Goal: Task Accomplishment & Management: Complete application form

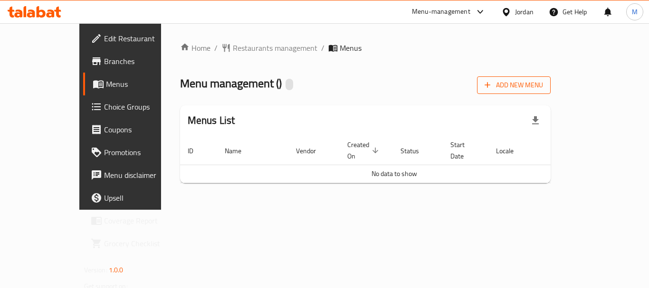
click at [551, 92] on button "Add New Menu" at bounding box center [514, 86] width 74 height 18
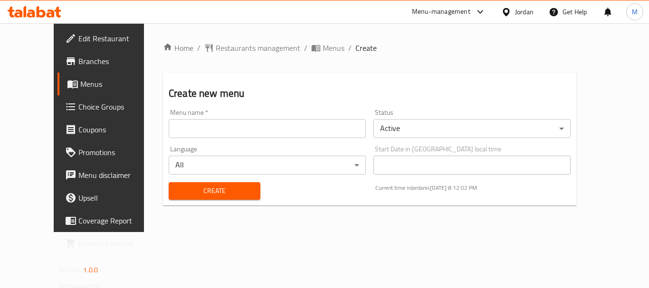
click at [232, 128] on input "text" at bounding box center [267, 128] width 197 height 19
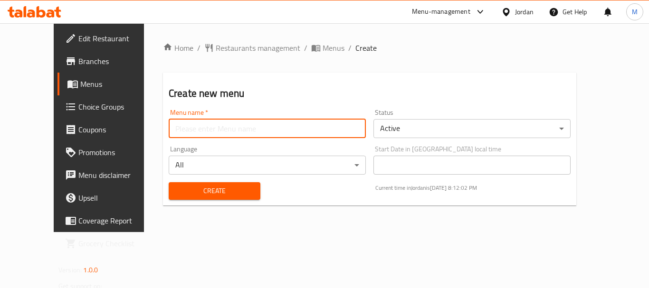
type input "Menu 1"
click at [176, 189] on span "Create" at bounding box center [214, 191] width 77 height 12
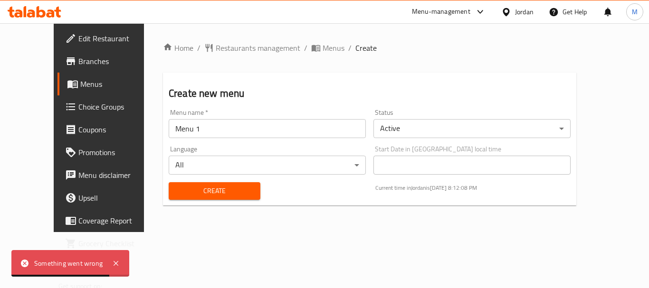
click at [306, 195] on div "Create Current time in Jordan is 20 Aug 2025 8:12:08 PM" at bounding box center [369, 191] width 413 height 29
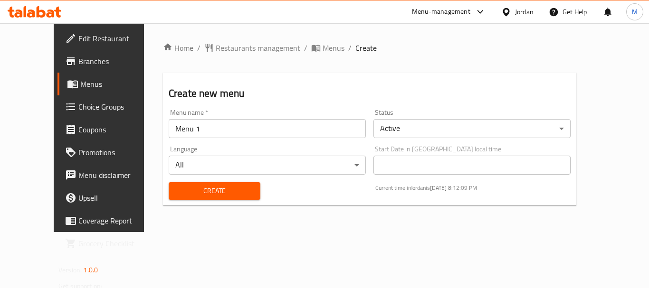
click at [322, 195] on div "Create Current time in Jordan is 20 Aug 2025 8:12:09 PM" at bounding box center [369, 191] width 413 height 29
click at [206, 188] on span "Create" at bounding box center [214, 191] width 77 height 12
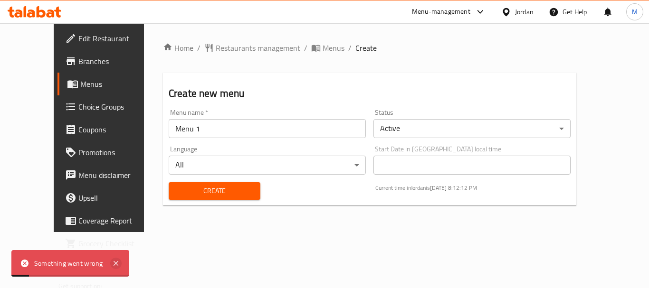
click at [111, 266] on icon at bounding box center [115, 263] width 11 height 11
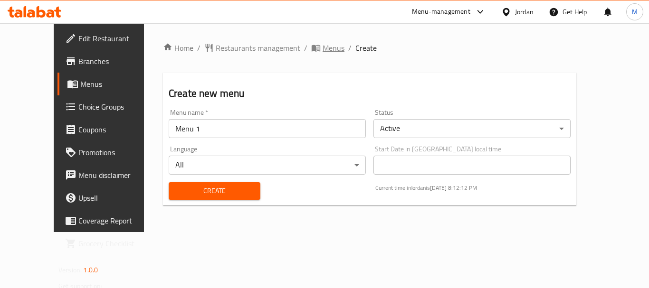
click at [323, 48] on span "Menus" at bounding box center [334, 47] width 22 height 11
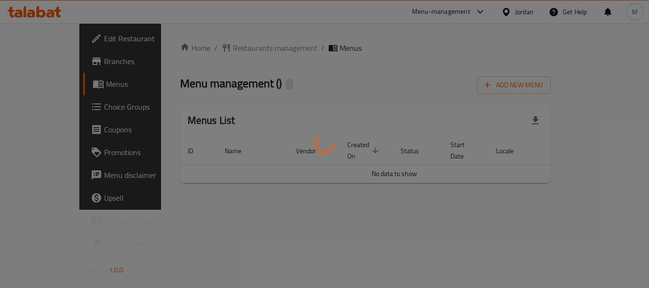
click at [510, 83] on div at bounding box center [324, 144] width 649 height 288
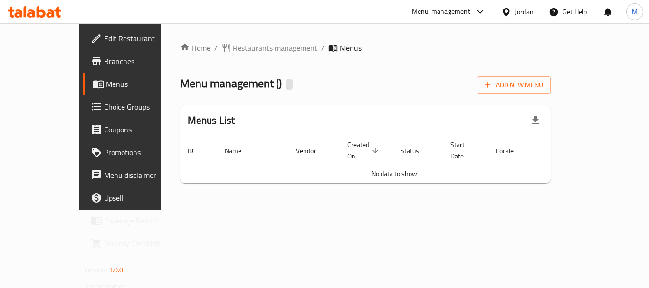
click at [514, 81] on div "Menu management ( ) Add New Menu" at bounding box center [365, 83] width 371 height 21
click at [551, 95] on div "Home / Restaurants management / Menus Menu management ( ) Add New Menu Menus Li…" at bounding box center [365, 116] width 371 height 149
click at [551, 93] on button "Add New Menu" at bounding box center [514, 86] width 74 height 18
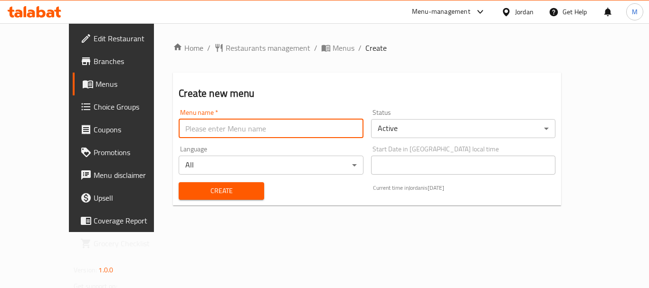
click at [318, 129] on input "text" at bounding box center [271, 128] width 184 height 19
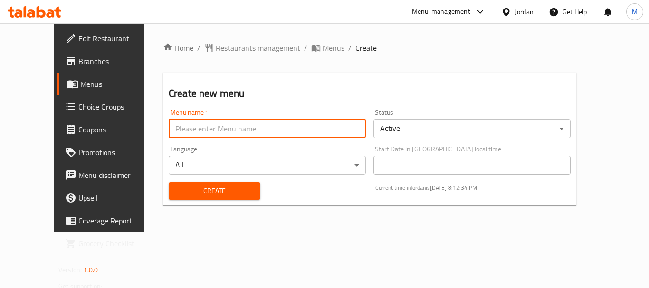
type input "Menu 1"
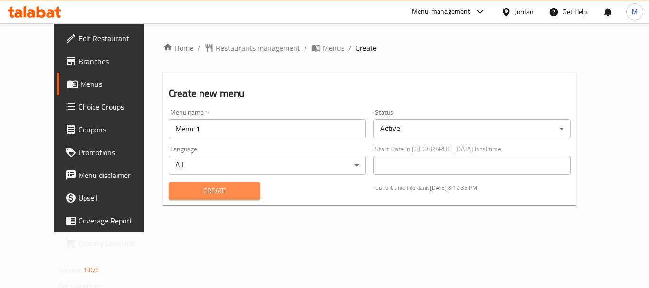
click at [181, 184] on button "Create" at bounding box center [215, 191] width 92 height 18
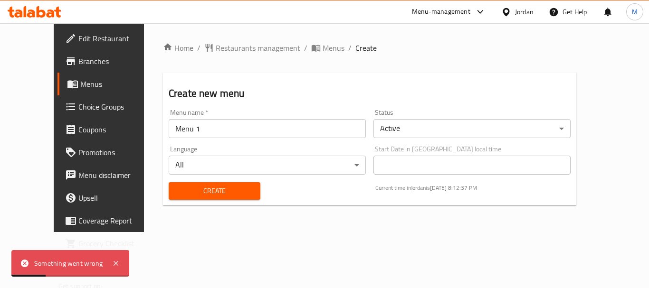
drag, startPoint x: 114, startPoint y: 265, endPoint x: 396, endPoint y: 215, distance: 286.3
click at [117, 263] on icon at bounding box center [115, 263] width 11 height 11
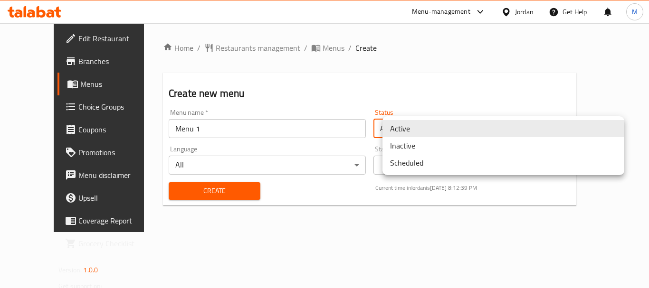
click at [411, 129] on body "​ Menu-management Jordan Get Help M Edit Restaurant Branches Menus Choice Group…" at bounding box center [324, 155] width 649 height 265
click at [403, 128] on li "Active" at bounding box center [504, 128] width 242 height 17
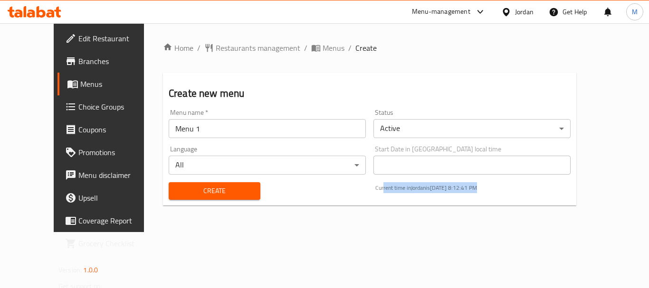
drag, startPoint x: 392, startPoint y: 186, endPoint x: 520, endPoint y: 194, distance: 128.1
click at [520, 194] on div "Current time in Jordan is 20 Aug 2025 8:12:41 PM" at bounding box center [473, 191] width 207 height 29
drag, startPoint x: 389, startPoint y: 189, endPoint x: 537, endPoint y: 190, distance: 148.7
click at [537, 190] on p "Current time in Jordan is 20 Aug 2025 8:12:43 PM" at bounding box center [472, 188] width 195 height 9
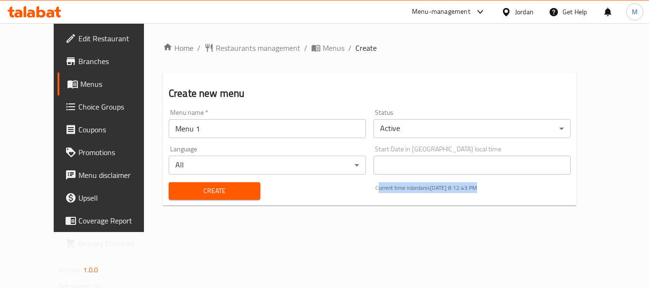
click at [537, 190] on p "Current time in Jordan is 20 Aug 2025 8:12:43 PM" at bounding box center [472, 188] width 195 height 9
click at [323, 53] on span "Menus" at bounding box center [334, 47] width 22 height 11
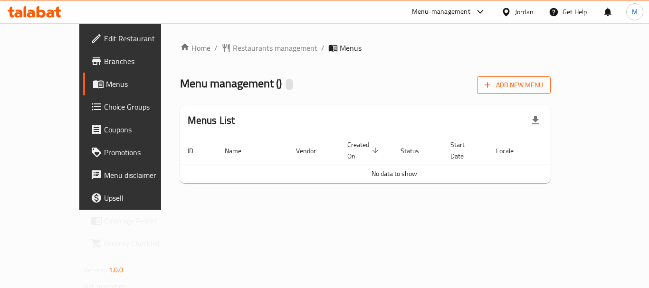
click at [543, 89] on span "Add New Menu" at bounding box center [514, 85] width 58 height 12
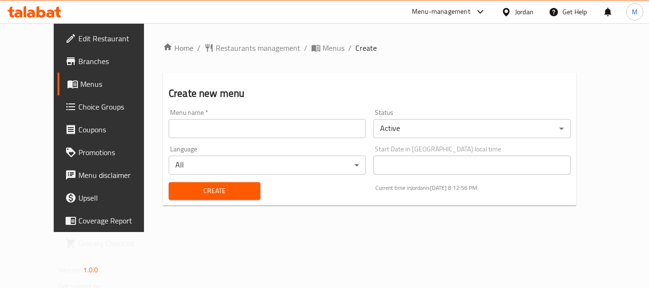
click at [252, 132] on input "text" at bounding box center [267, 128] width 197 height 19
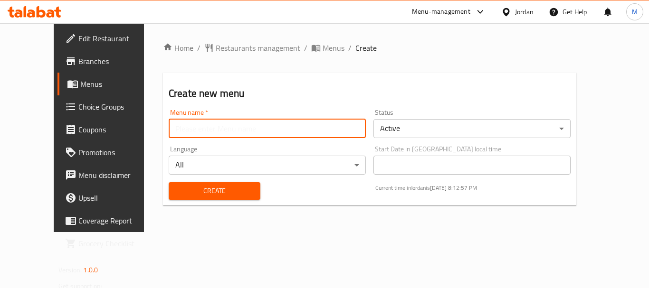
type input "Menu 1"
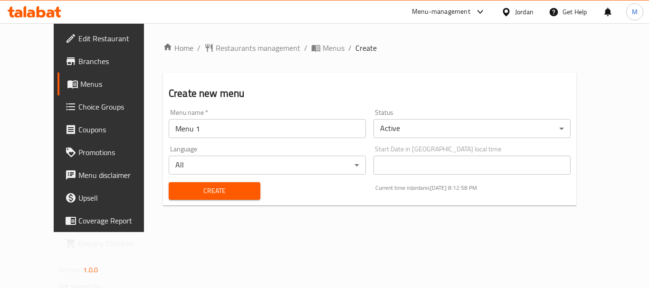
click at [330, 201] on div "Create Current time in Jordan is 20 Aug 2025 8:12:58 PM" at bounding box center [369, 191] width 413 height 29
click at [277, 190] on div "Create Current time in Jordan is 20 Aug 2025 8:13:03 PM" at bounding box center [369, 191] width 413 height 29
click at [203, 192] on span "Create" at bounding box center [214, 191] width 77 height 12
drag, startPoint x: 254, startPoint y: 126, endPoint x: 251, endPoint y: 121, distance: 6.2
click at [254, 126] on input "text" at bounding box center [267, 128] width 197 height 19
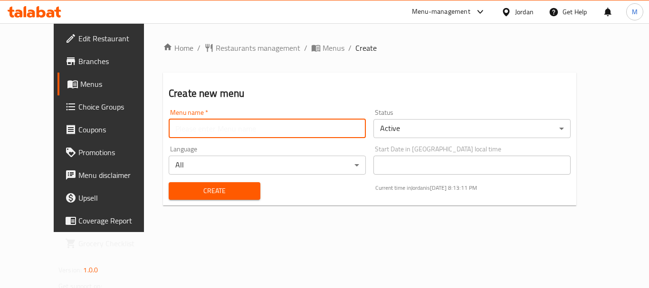
type input "Menu 1"
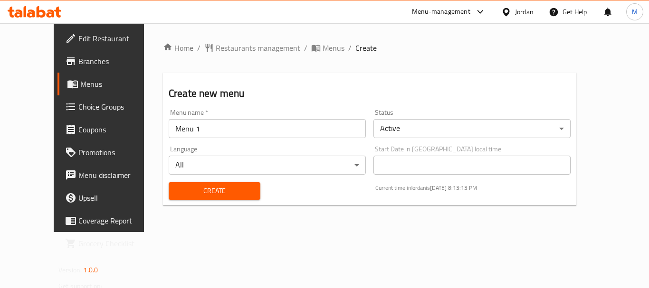
click at [167, 205] on div "Create" at bounding box center [214, 191] width 103 height 29
click at [176, 187] on span "Create" at bounding box center [214, 191] width 77 height 12
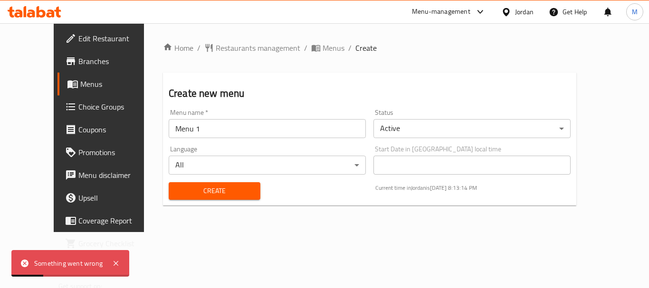
click at [305, 192] on div "Create Current time in Jordan is 20 Aug 2025 8:13:14 PM" at bounding box center [369, 191] width 413 height 29
click at [323, 47] on span "Menus" at bounding box center [334, 47] width 22 height 11
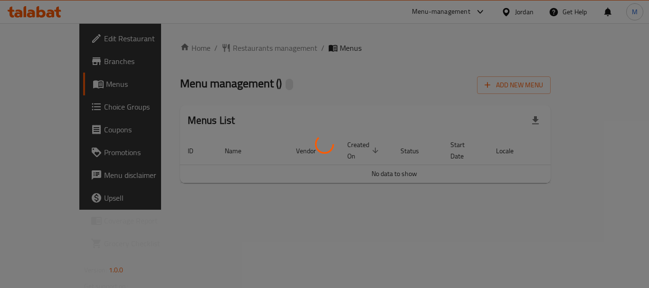
click at [388, 67] on div at bounding box center [324, 144] width 649 height 288
click at [310, 111] on div at bounding box center [324, 144] width 649 height 288
click at [364, 95] on div at bounding box center [324, 144] width 649 height 288
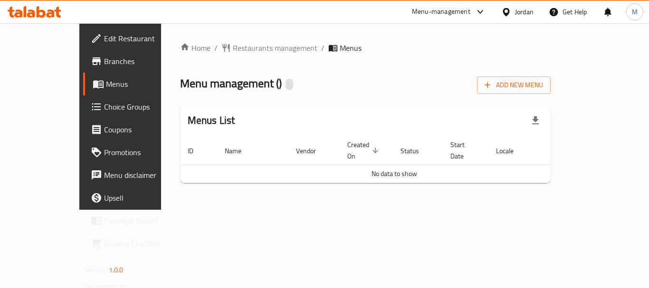
click at [332, 210] on div "Home / Restaurants management / Menus Menu management ( ) Add New Menu Menus Li…" at bounding box center [365, 116] width 409 height 187
click at [543, 80] on span "Add New Menu" at bounding box center [514, 85] width 58 height 12
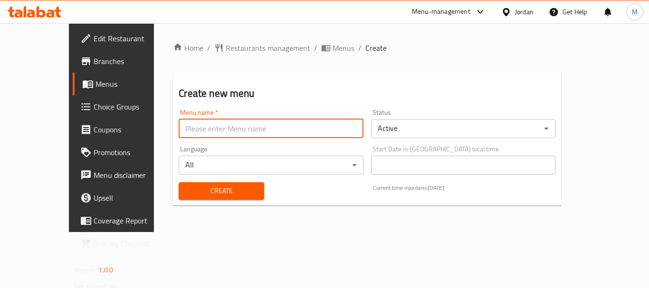
click at [284, 132] on input "text" at bounding box center [271, 128] width 184 height 19
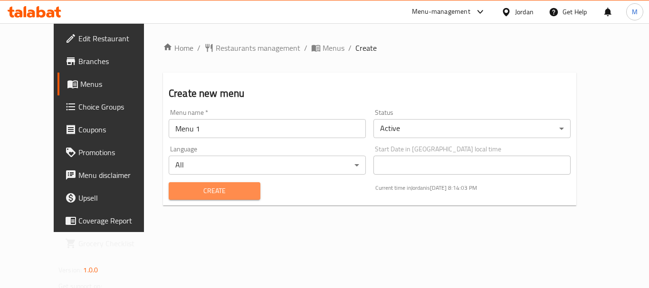
click at [182, 189] on span "Create" at bounding box center [214, 191] width 77 height 12
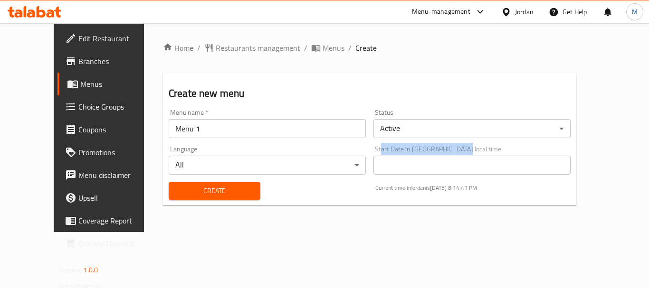
drag, startPoint x: 390, startPoint y: 151, endPoint x: 482, endPoint y: 147, distance: 91.8
click at [482, 147] on div "Start Date in [GEOGRAPHIC_DATA] local time Start Date in [GEOGRAPHIC_DATA] loca…" at bounding box center [472, 160] width 197 height 29
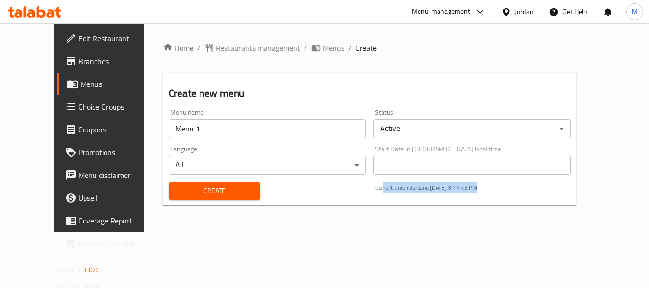
drag, startPoint x: 392, startPoint y: 192, endPoint x: 518, endPoint y: 184, distance: 127.1
click at [518, 184] on p "Current time in [GEOGRAPHIC_DATA] is [DATE] 8:14:43 PM" at bounding box center [472, 188] width 195 height 9
click at [515, 182] on div "Current time in [GEOGRAPHIC_DATA] is [DATE] 8:14:46 PM" at bounding box center [473, 191] width 207 height 29
click at [445, 191] on p "Current time in [GEOGRAPHIC_DATA] is [DATE] 8:14:46 PM" at bounding box center [472, 188] width 195 height 9
click at [227, 131] on input "Menu 1" at bounding box center [267, 128] width 197 height 19
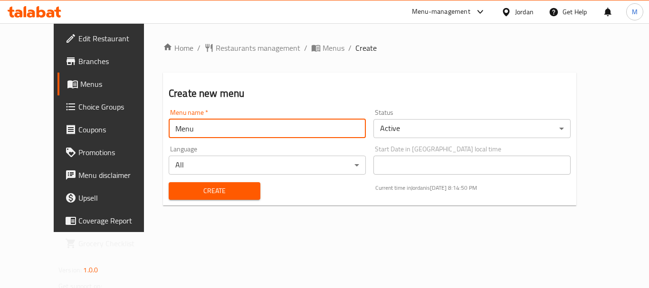
type input "Menu"
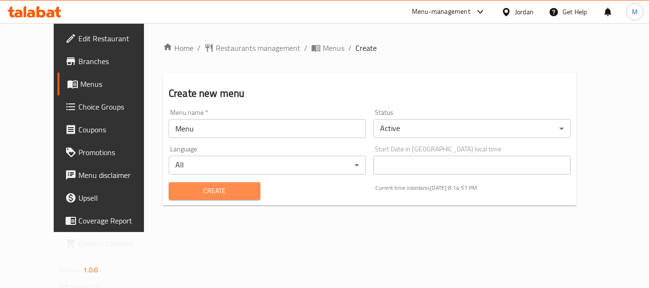
click at [197, 198] on button "Create" at bounding box center [215, 191] width 92 height 18
click at [78, 40] on span "Edit Restaurant" at bounding box center [116, 38] width 76 height 11
